Goal: Information Seeking & Learning: Learn about a topic

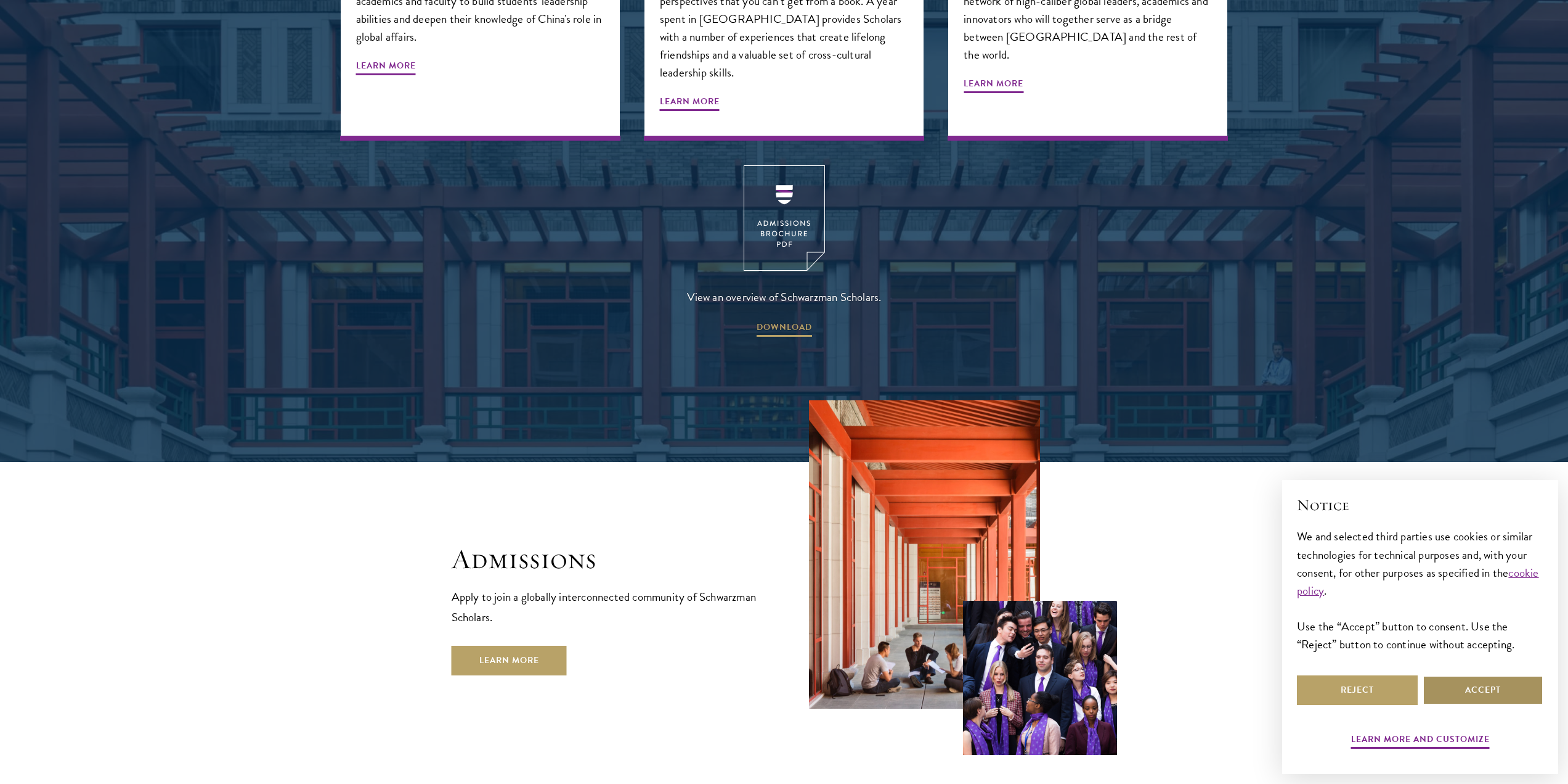
click at [1472, 685] on button "Accept" at bounding box center [1484, 690] width 120 height 29
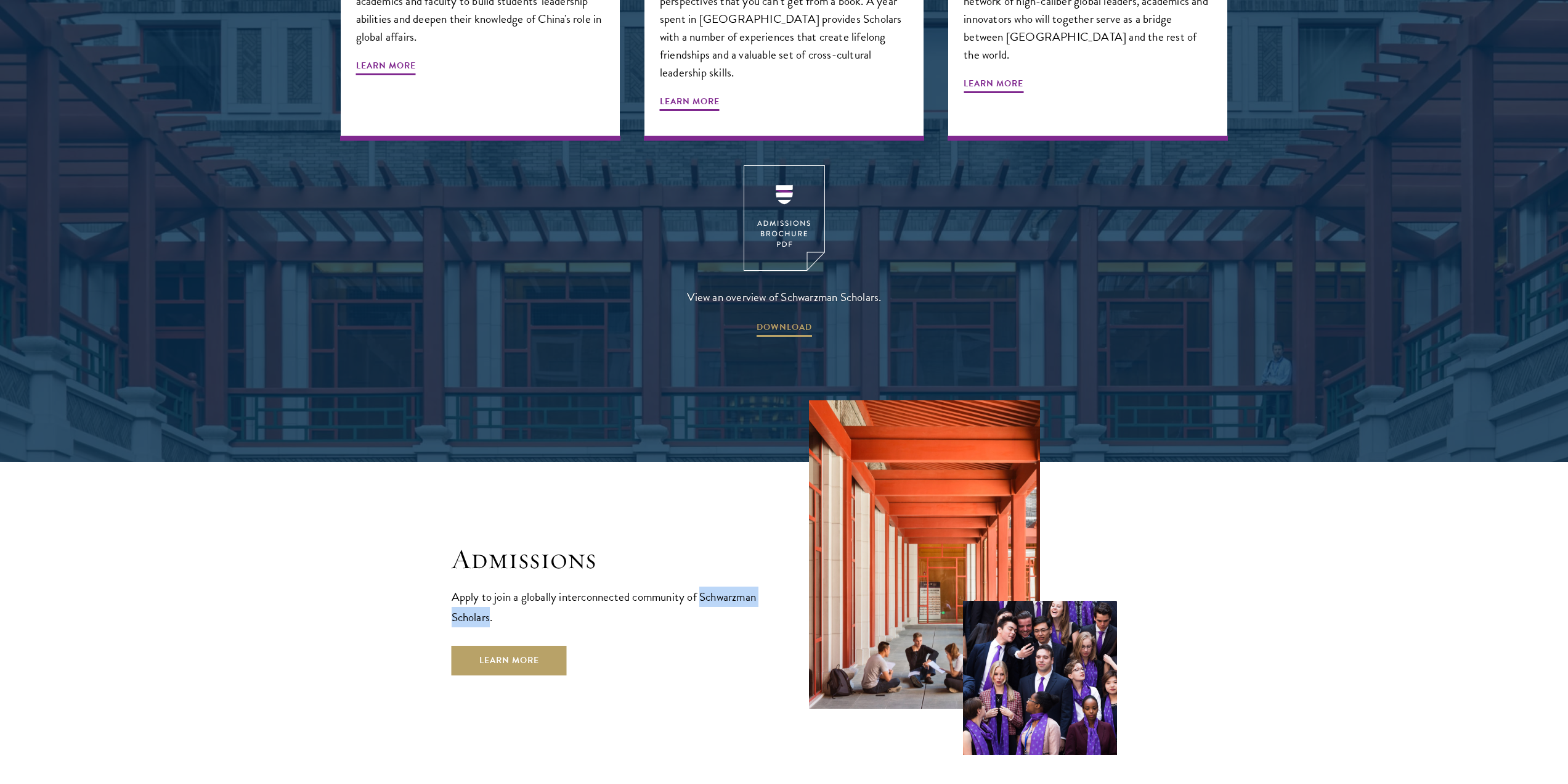
drag, startPoint x: 451, startPoint y: 576, endPoint x: 551, endPoint y: 575, distance: 100.0
click at [551, 587] on p "Apply to join a globally interconnected community of Schwarzman Scholars." at bounding box center [605, 607] width 308 height 41
copy p "Schwarzman Scholars"
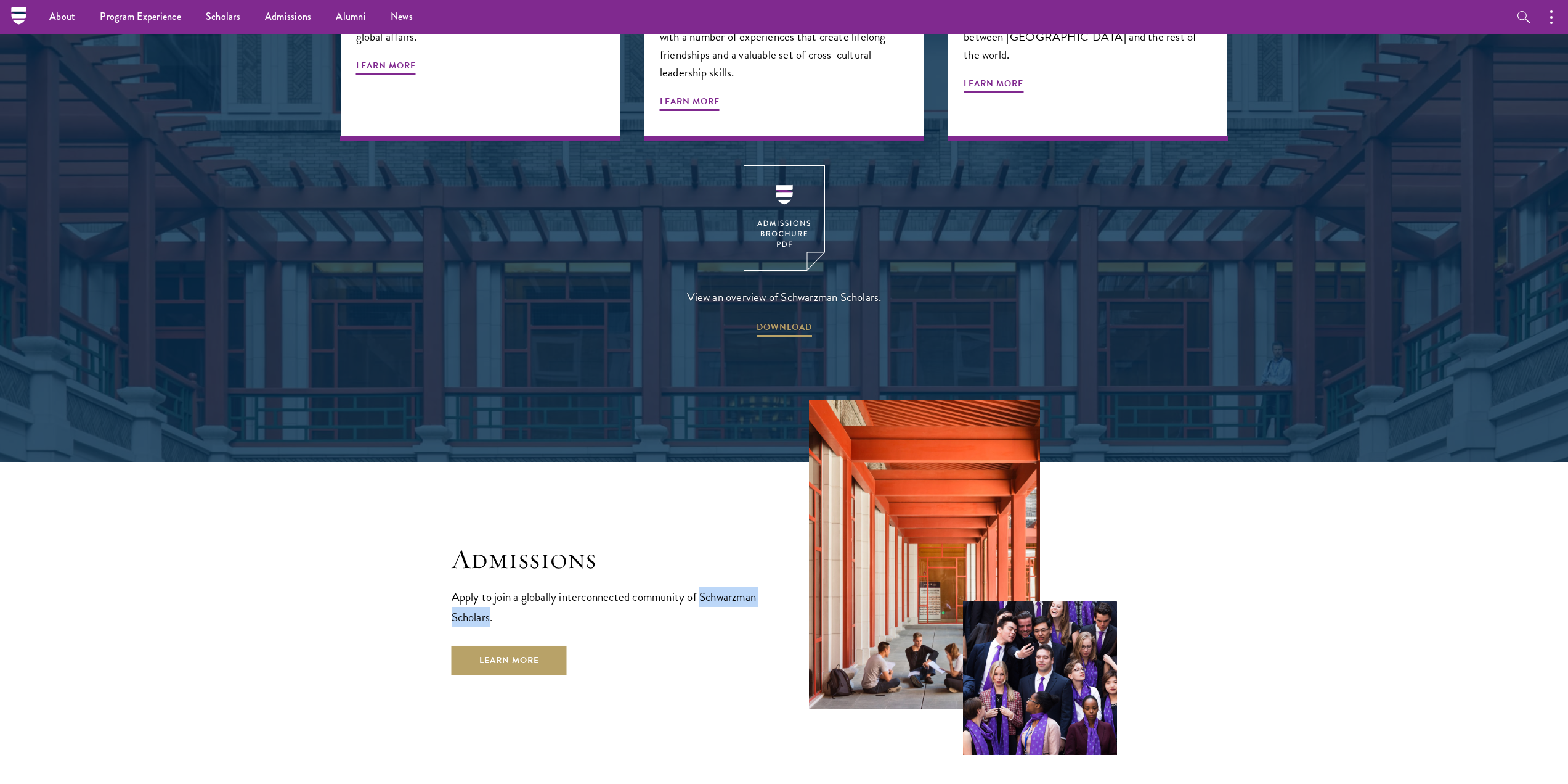
scroll to position [1603, 0]
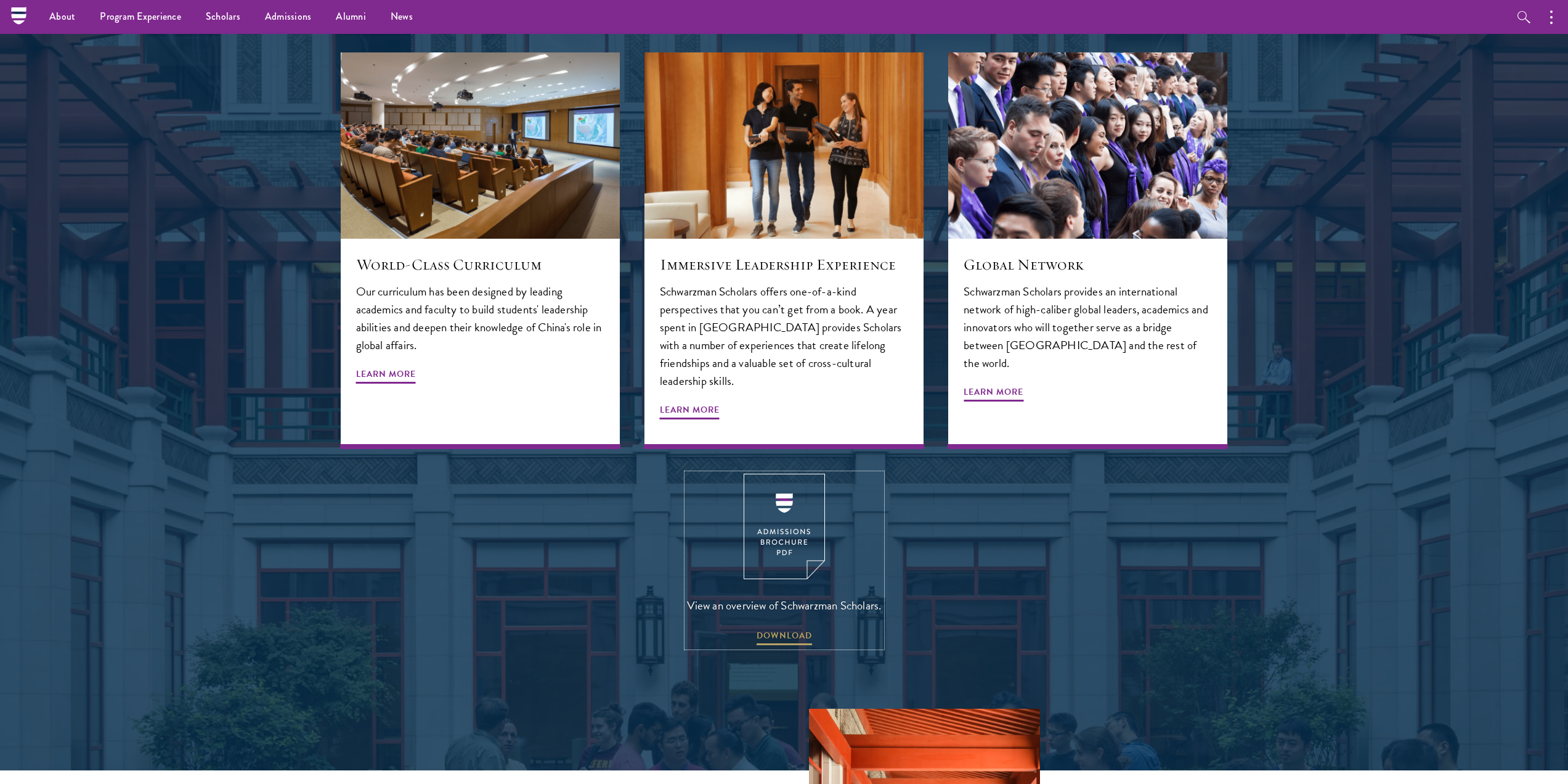
click at [792, 496] on img at bounding box center [784, 526] width 82 height 106
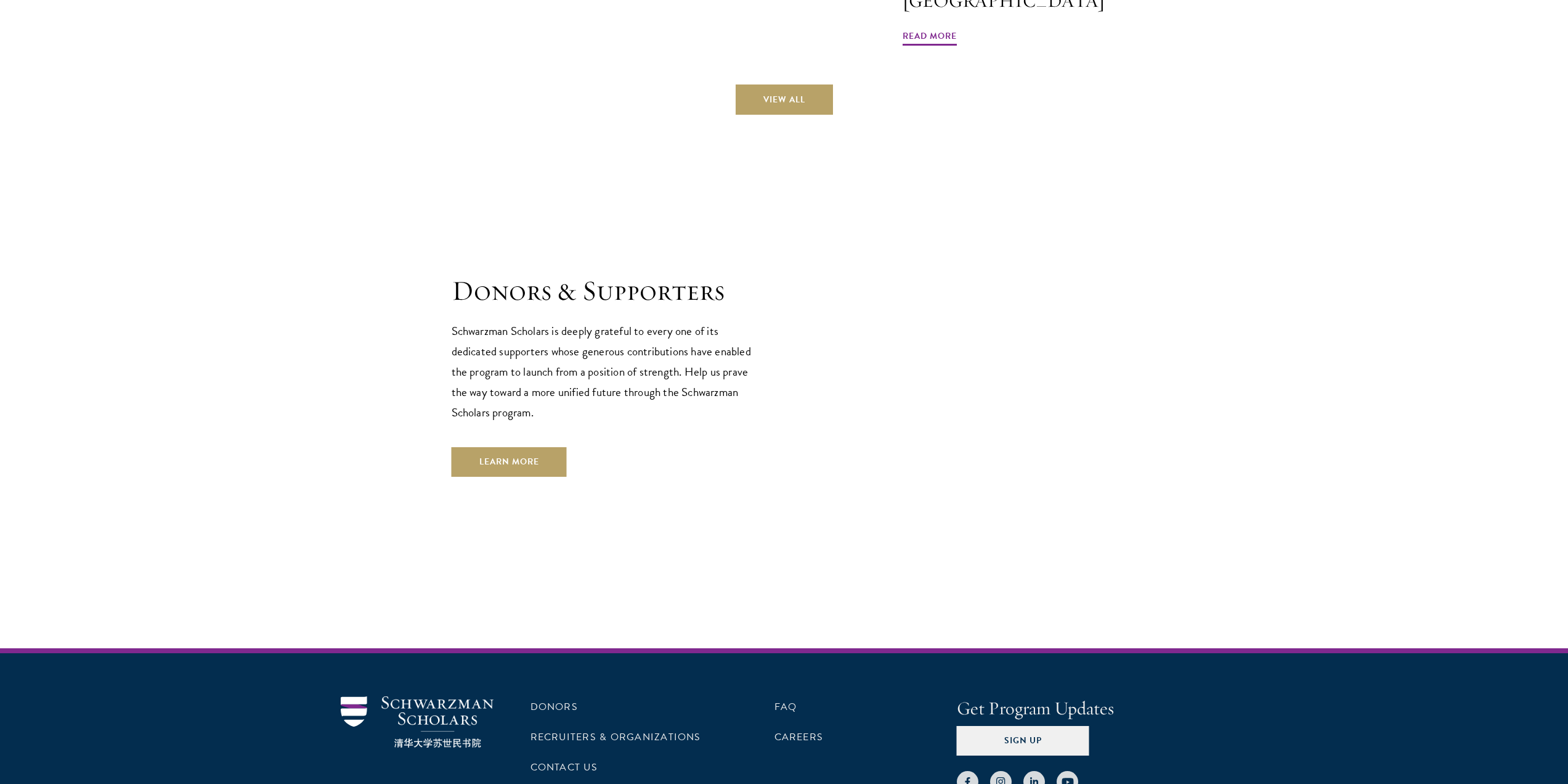
scroll to position [3695, 0]
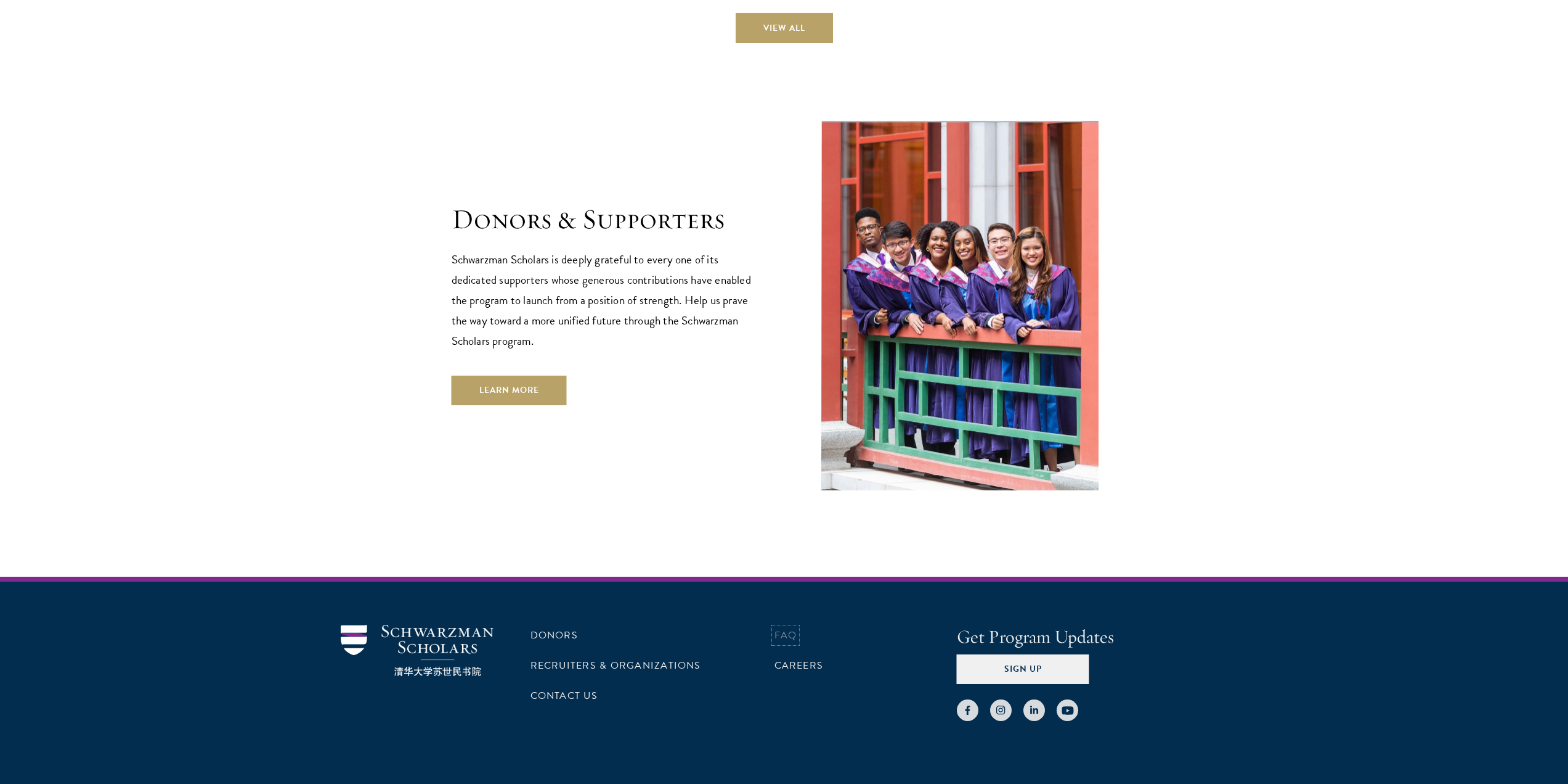
click at [794, 628] on link "FAQ" at bounding box center [785, 634] width 22 height 15
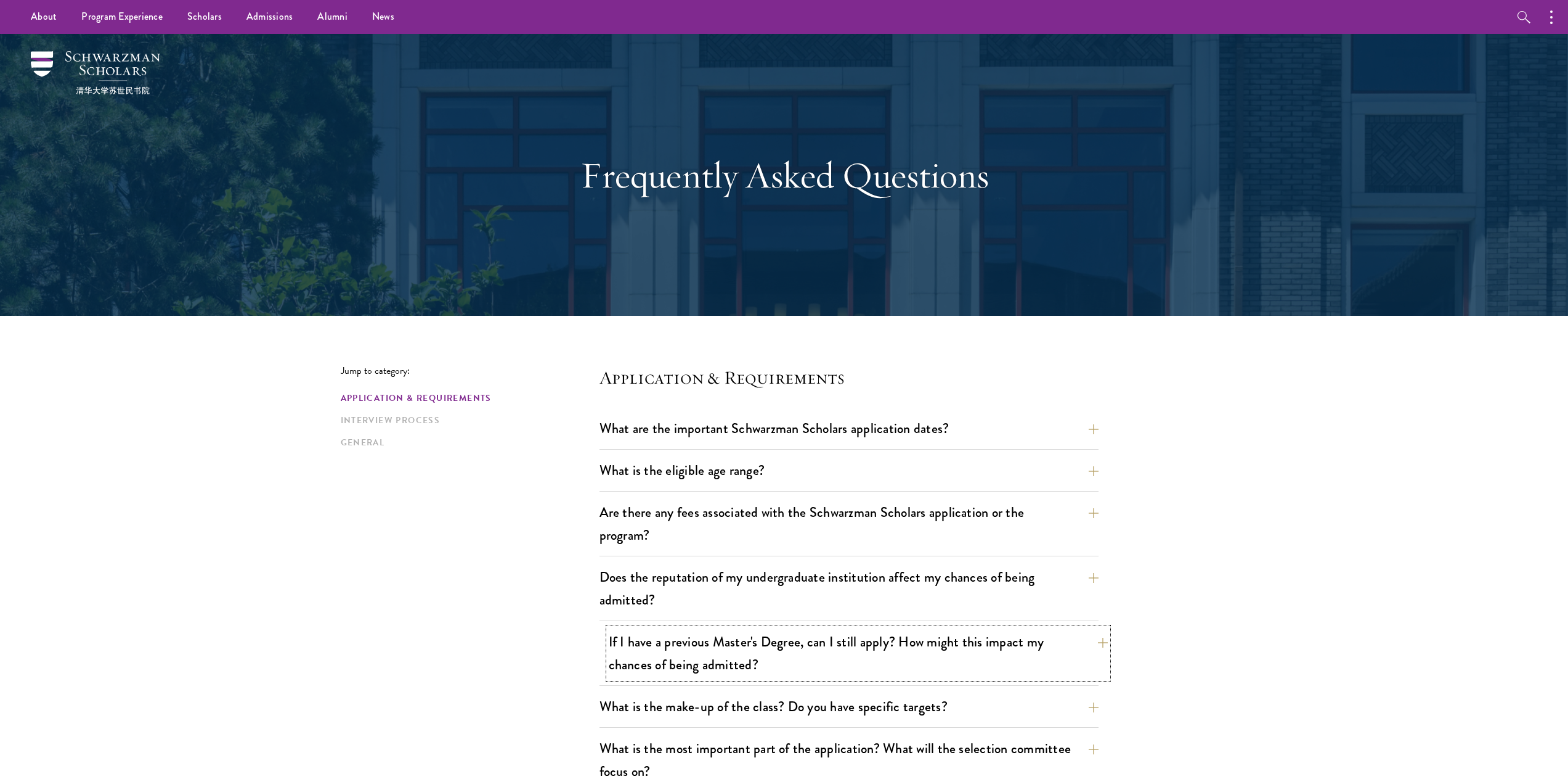
click at [1092, 649] on button "If I have a previous Master's Degree, can I still apply? How might this impact …" at bounding box center [858, 653] width 499 height 51
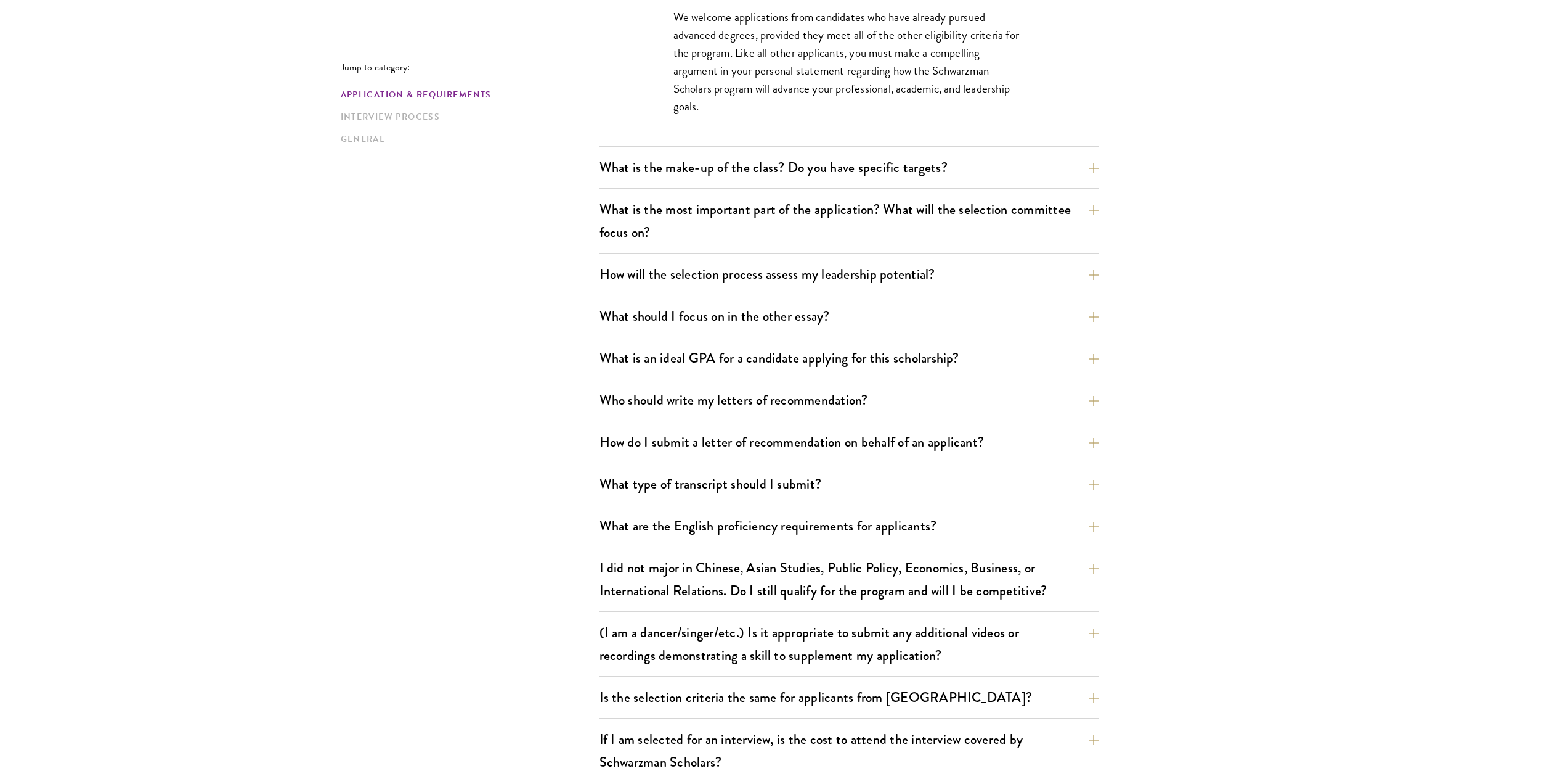
scroll to position [740, 0]
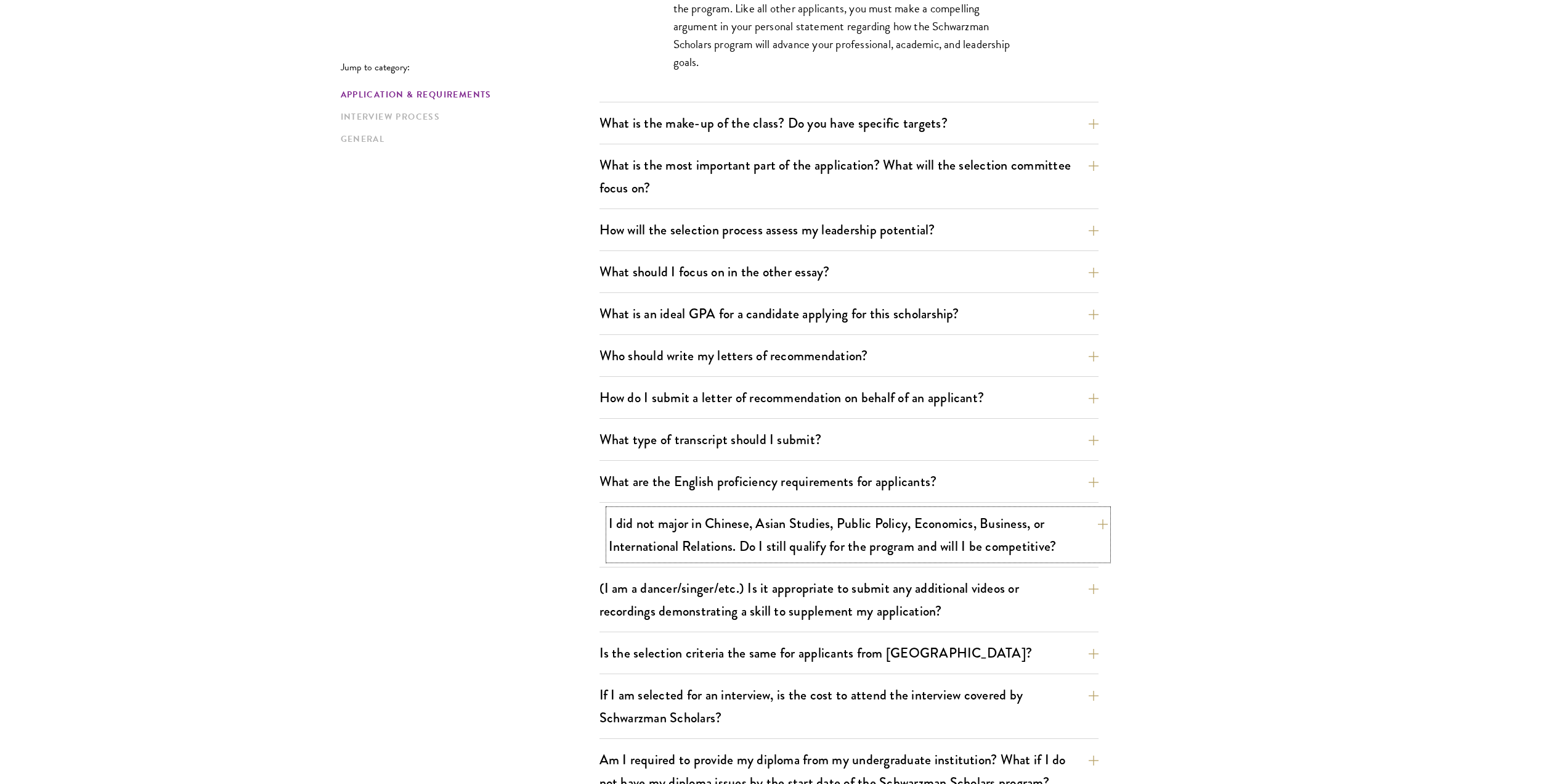
click at [1077, 531] on button "I did not major in Chinese, Asian Studies, Public Policy, Economics, Business, …" at bounding box center [858, 534] width 499 height 51
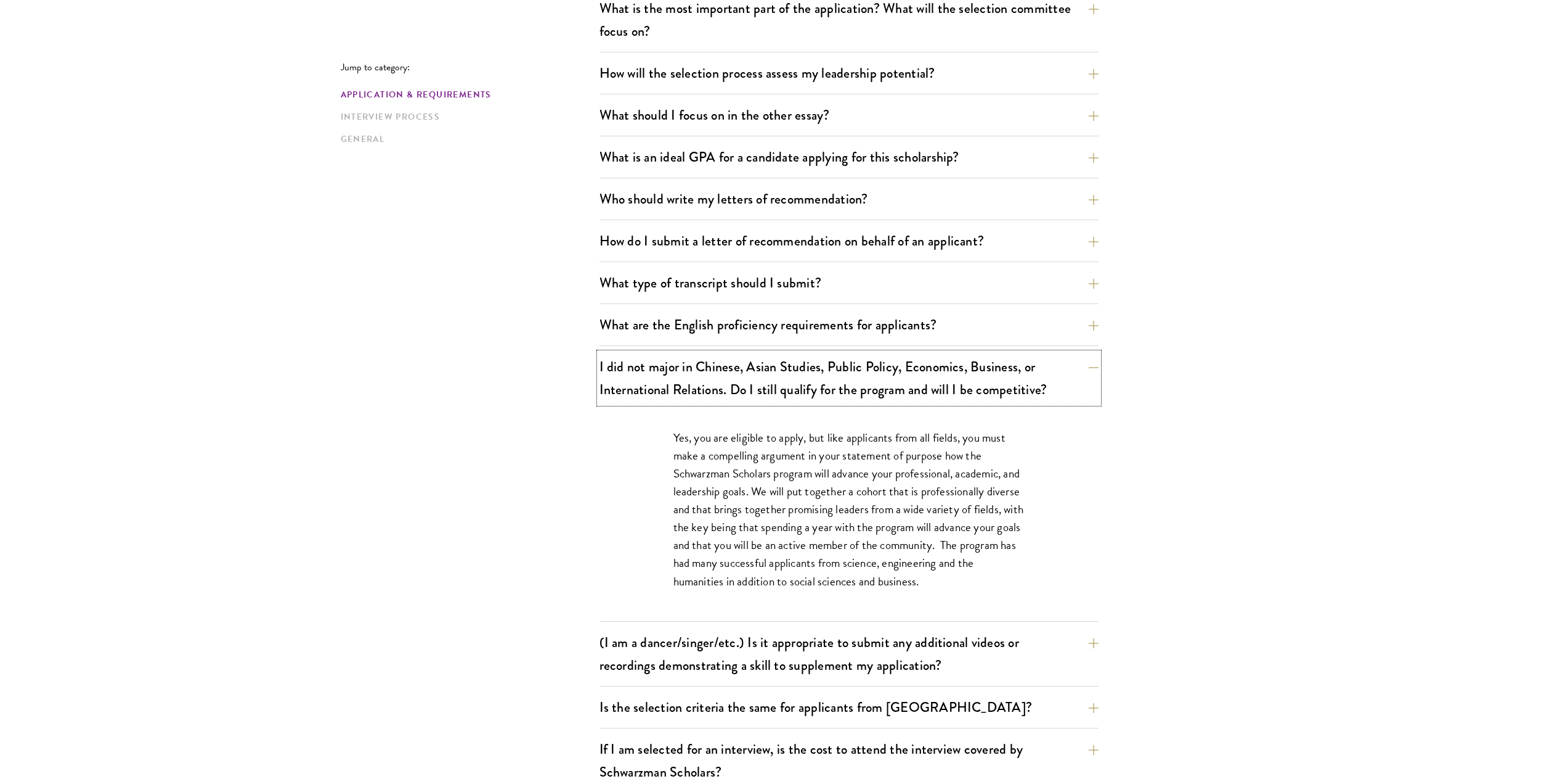
scroll to position [1048, 0]
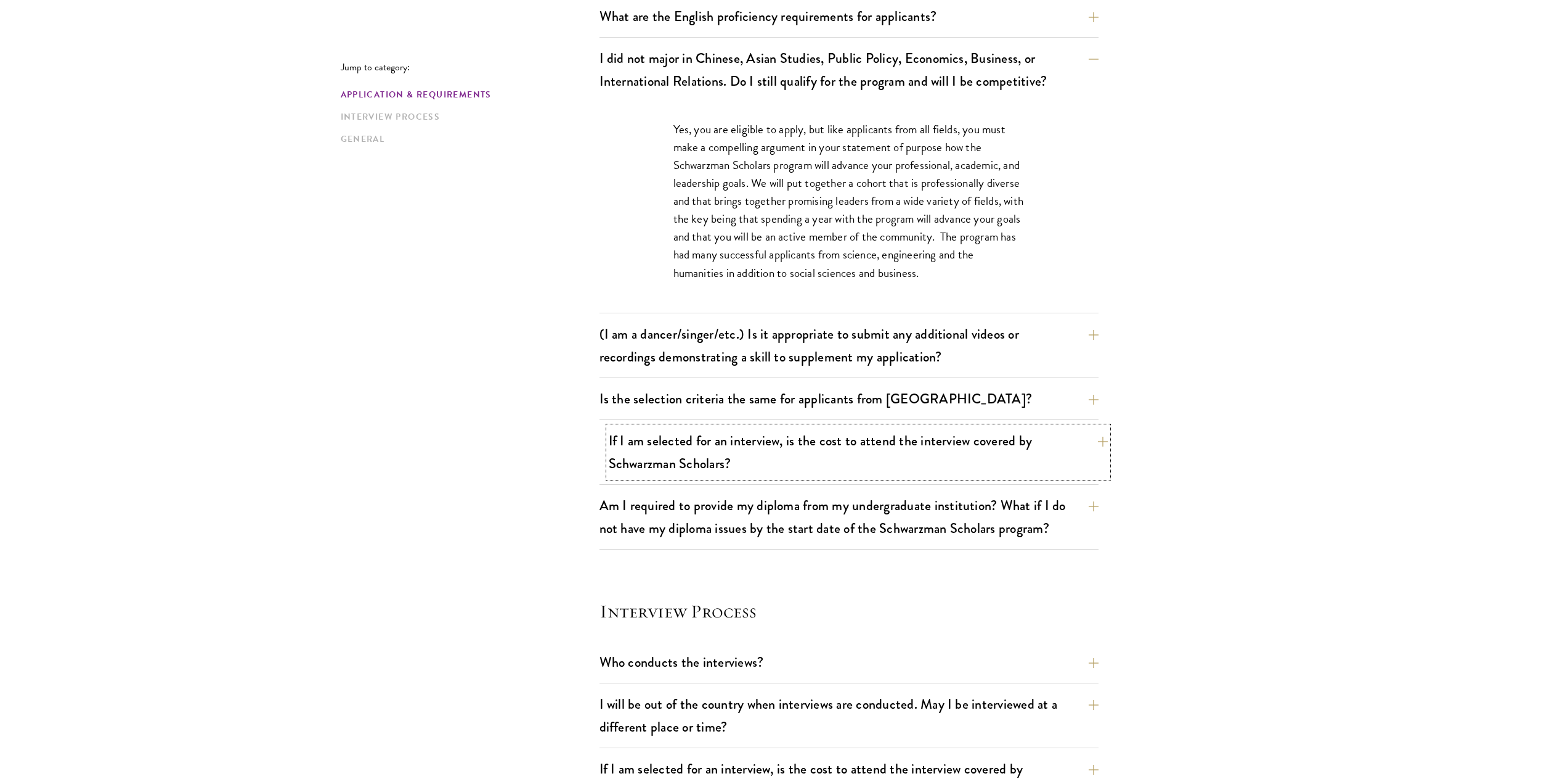
click at [1096, 443] on button "If I am selected for an interview, is the cost to attend the interview covered …" at bounding box center [858, 452] width 499 height 51
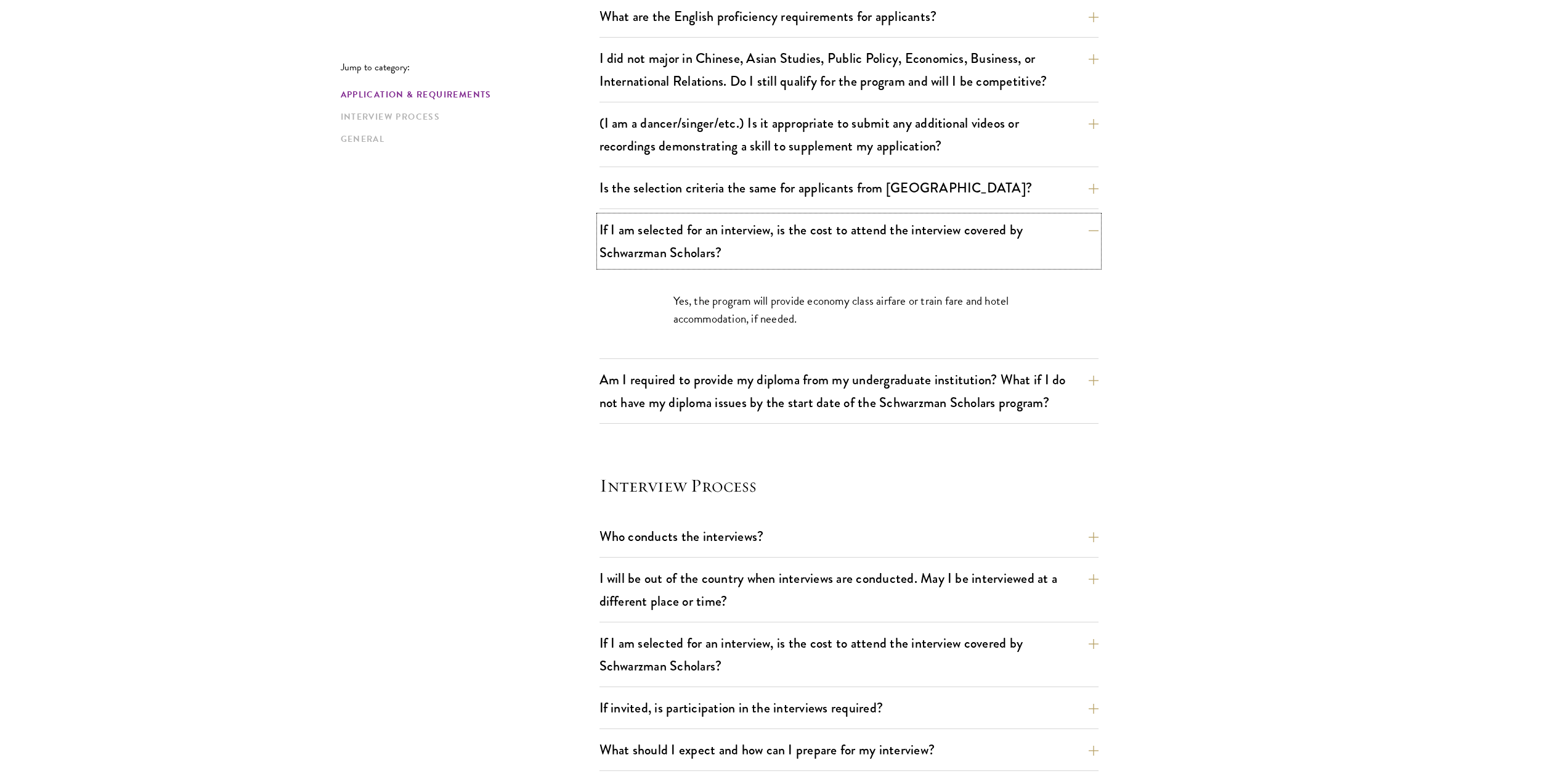
scroll to position [1418, 0]
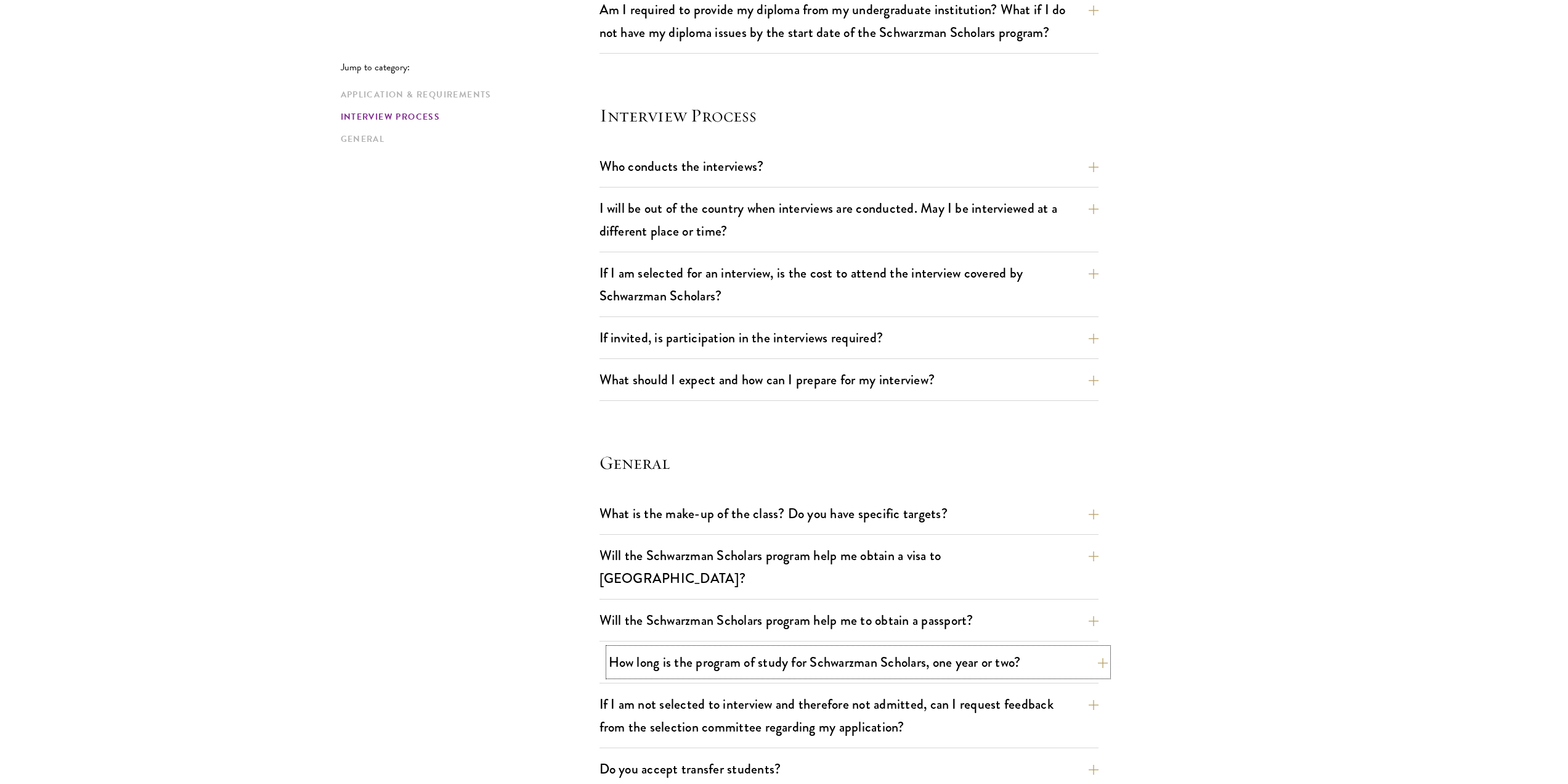
click at [951, 648] on button "How long is the program of study for Schwarzman Scholars, one year or two?" at bounding box center [858, 662] width 499 height 28
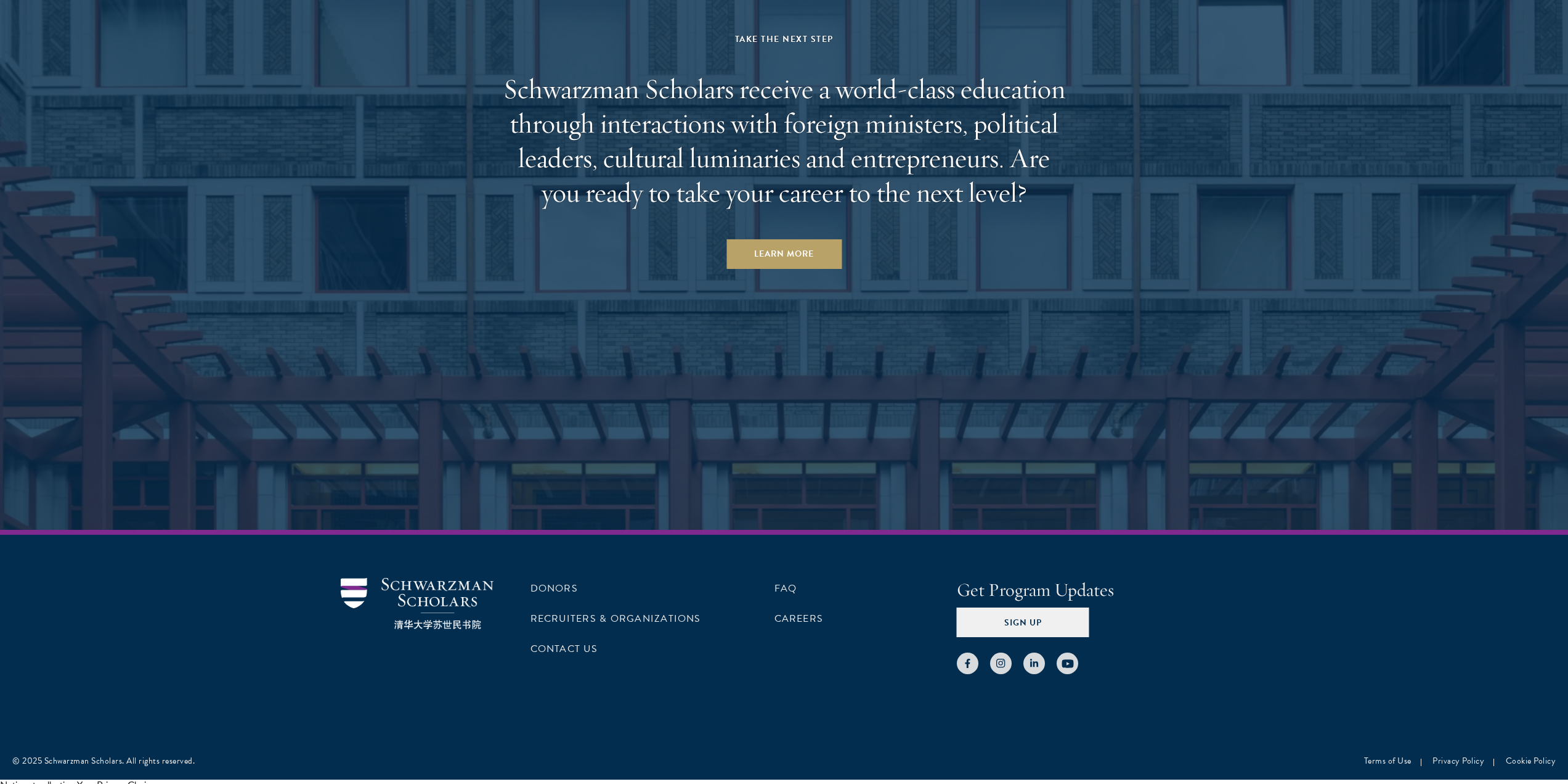
scroll to position [3494, 0]
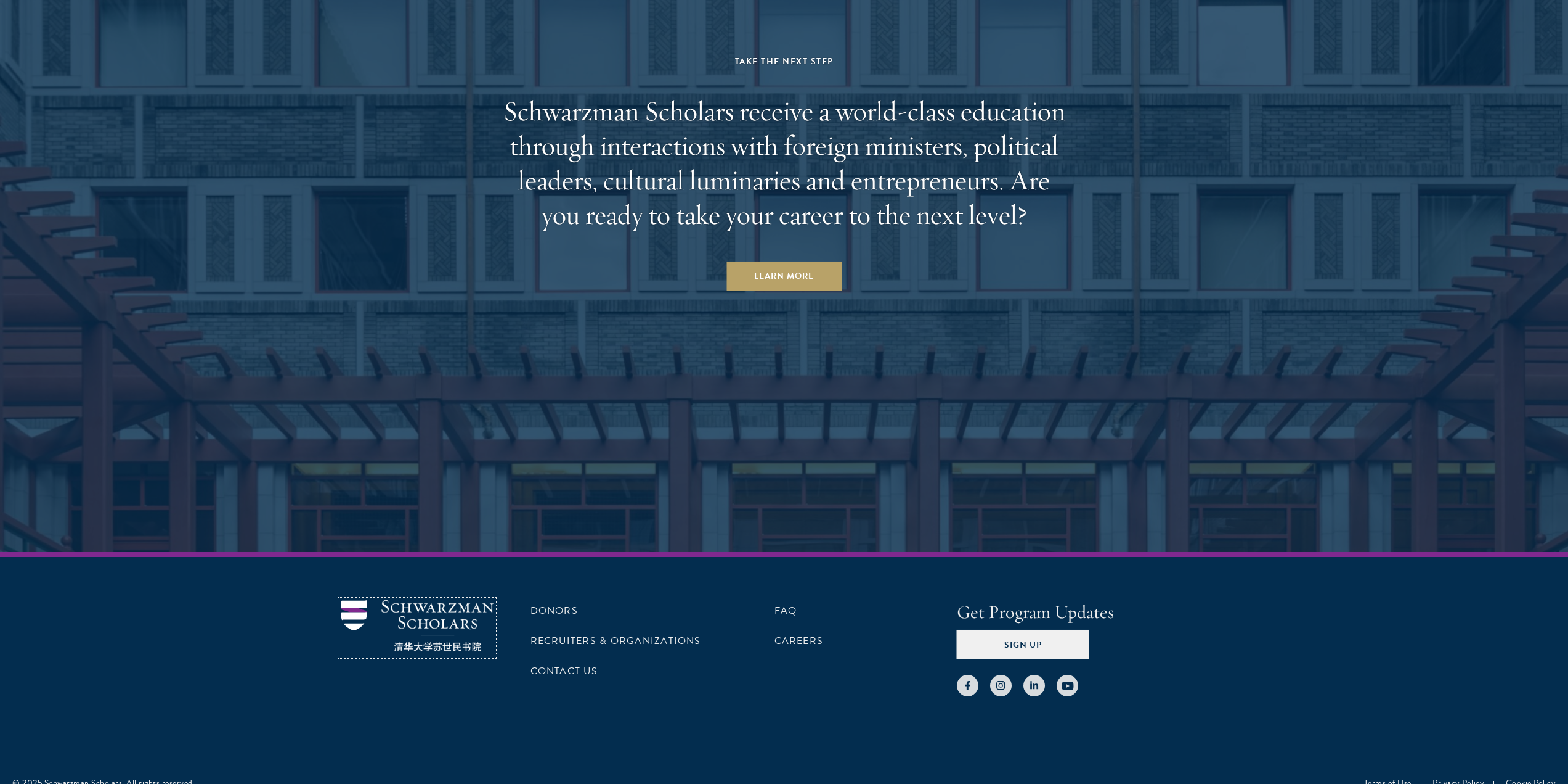
click at [351, 600] on img at bounding box center [417, 626] width 152 height 51
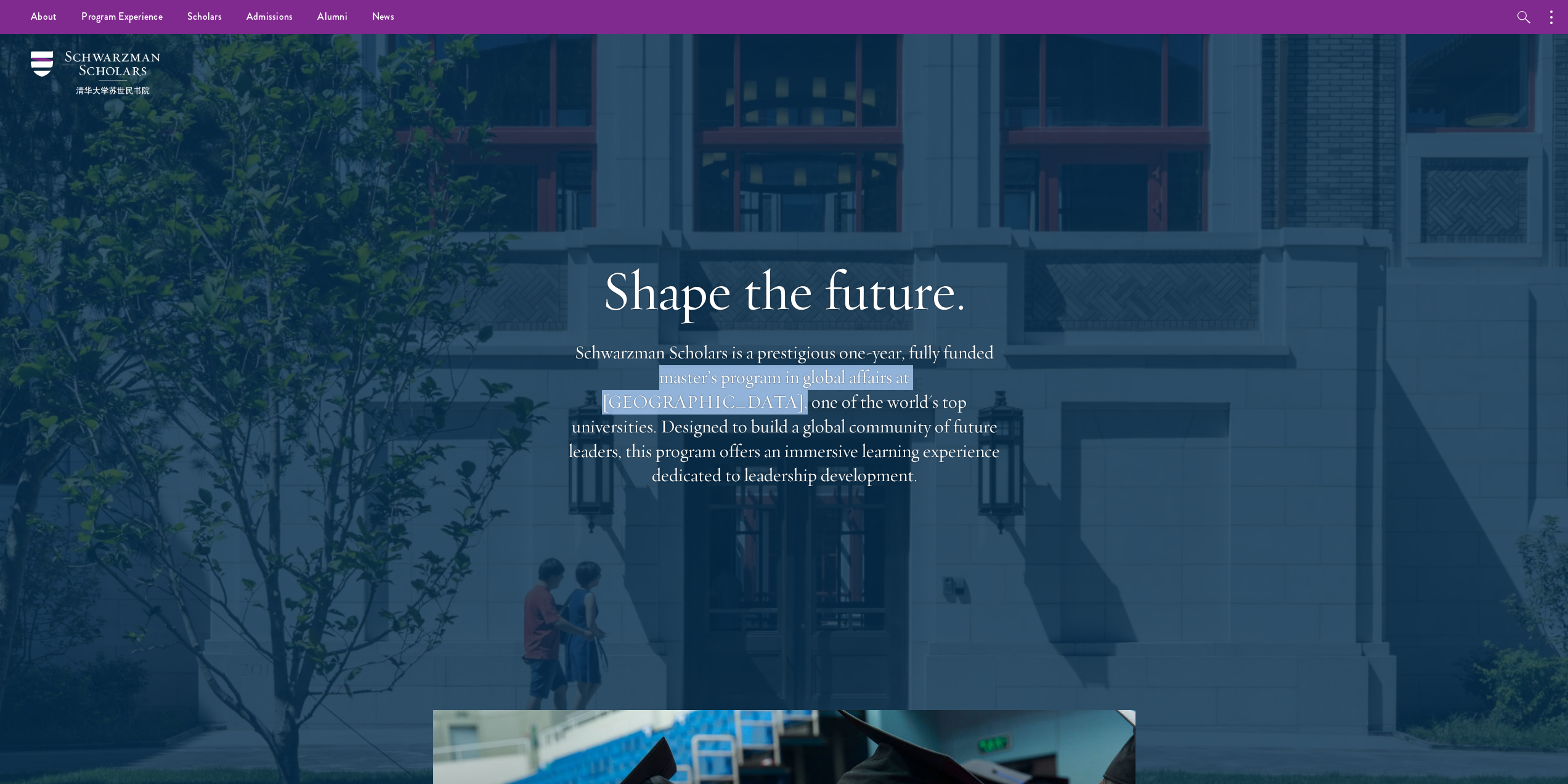
drag, startPoint x: 564, startPoint y: 391, endPoint x: 962, endPoint y: 392, distance: 398.0
click at [962, 392] on p "Schwarzman Scholars is a prestigious one-year, fully funded master’s program in…" at bounding box center [784, 414] width 444 height 148
copy p "master’s program in global affairs at Tsinghua Universit"
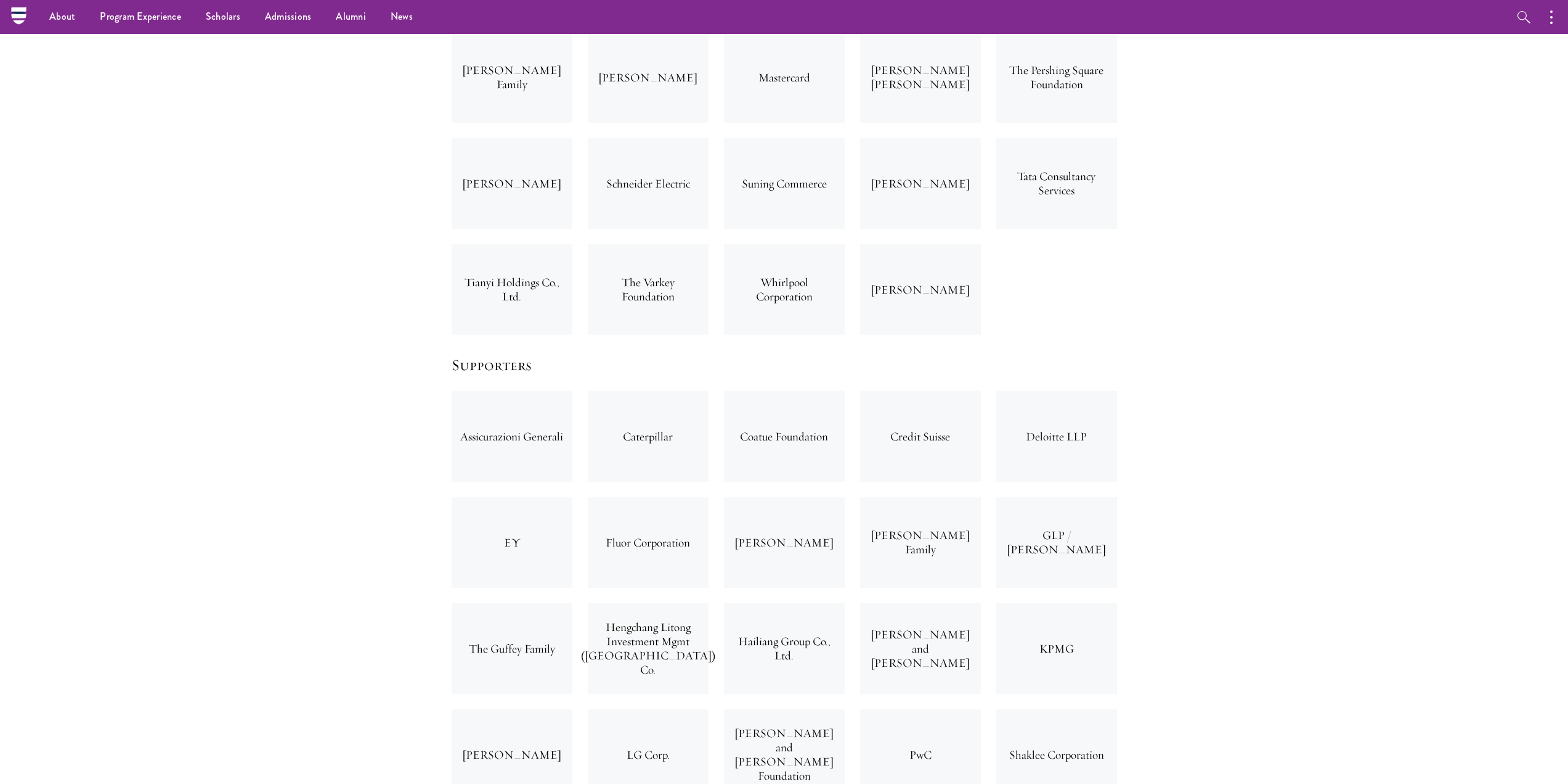
scroll to position [3330, 0]
drag, startPoint x: 621, startPoint y: 370, endPoint x: 682, endPoint y: 366, distance: 61.1
click at [682, 393] on div "Caterpillar" at bounding box center [649, 438] width 120 height 90
copy div "Caterpillar"
